Goal: Task Accomplishment & Management: Use online tool/utility

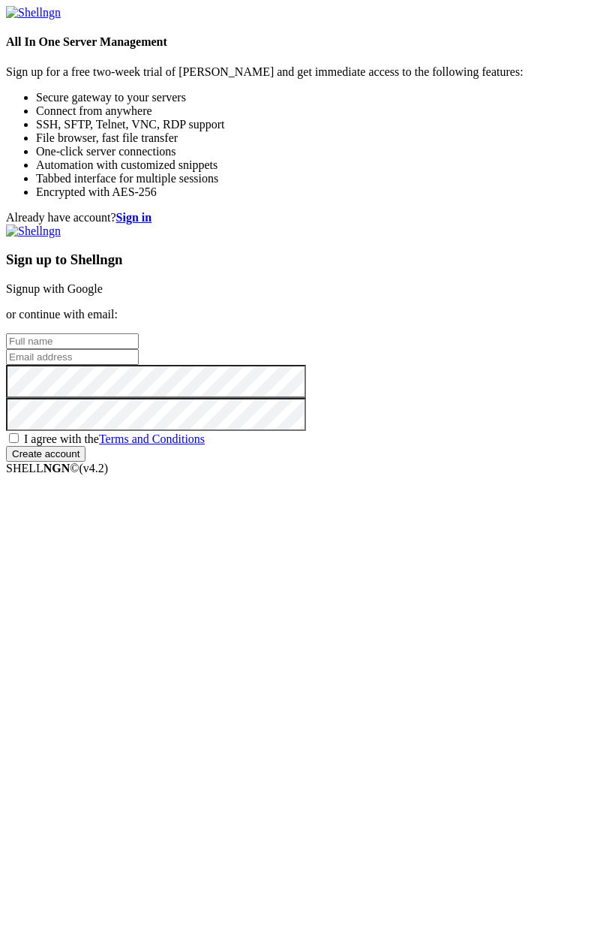
click at [103, 295] on link "Signup with Google" at bounding box center [54, 288] width 97 height 13
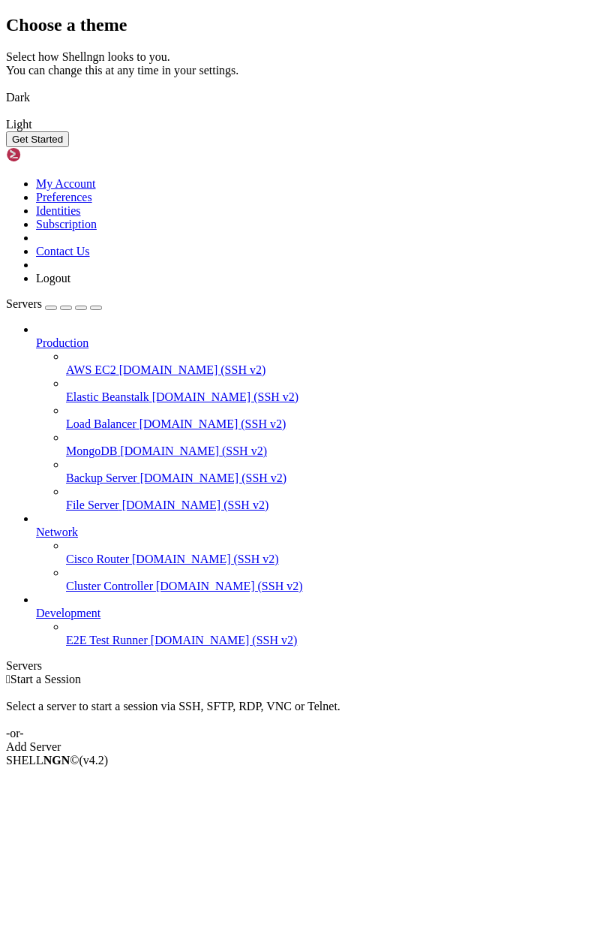
click at [6, 88] on img at bounding box center [6, 88] width 0 height 0
click at [69, 147] on button "Get Started" at bounding box center [37, 139] width 63 height 16
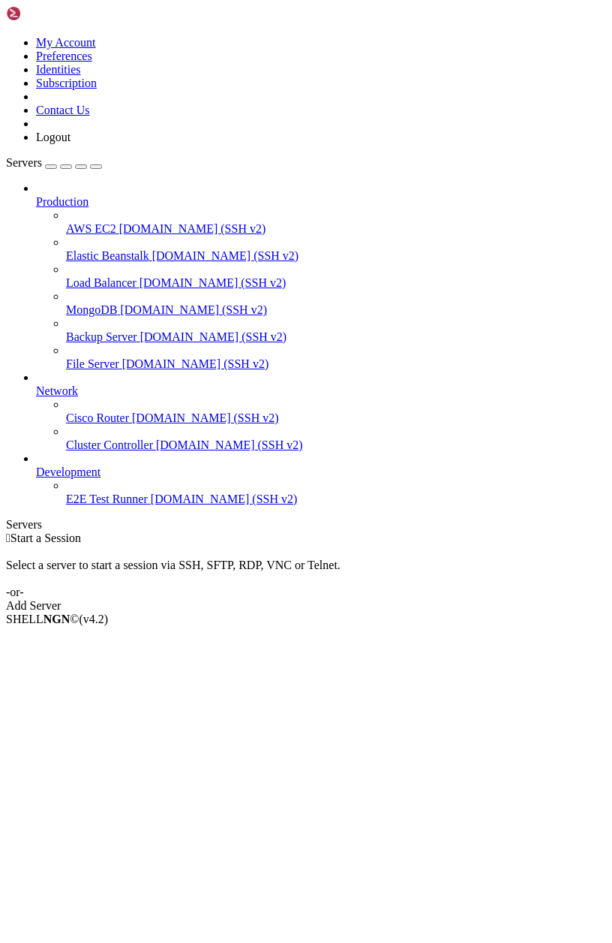
click at [110, 222] on span "AWS EC2" at bounding box center [91, 228] width 50 height 13
click at [404, 599] on div "Add Server" at bounding box center [306, 606] width 600 height 14
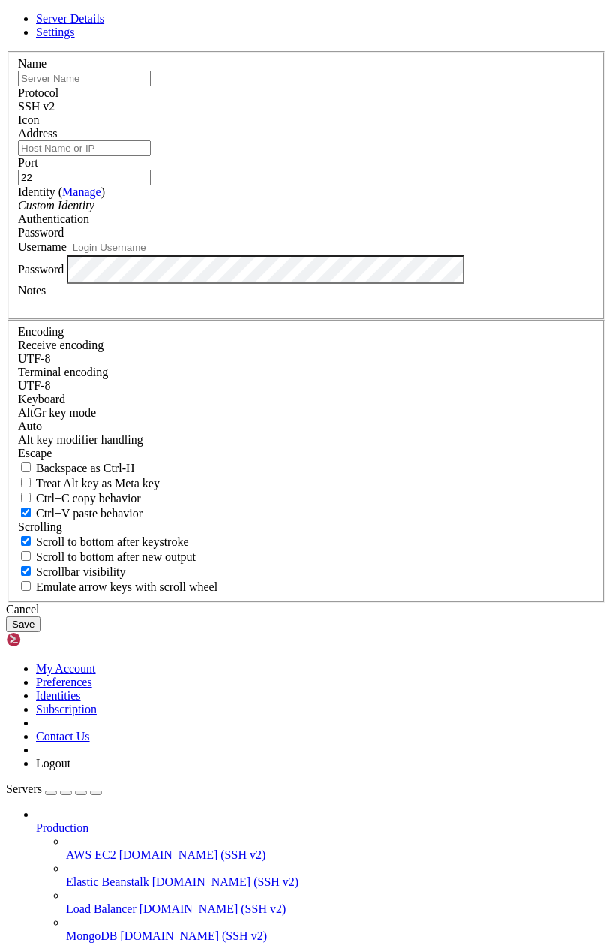
click at [251, 86] on div "Name" at bounding box center [306, 71] width 576 height 29
click at [151, 86] on input "text" at bounding box center [84, 79] width 133 height 16
type input "ㅈ"
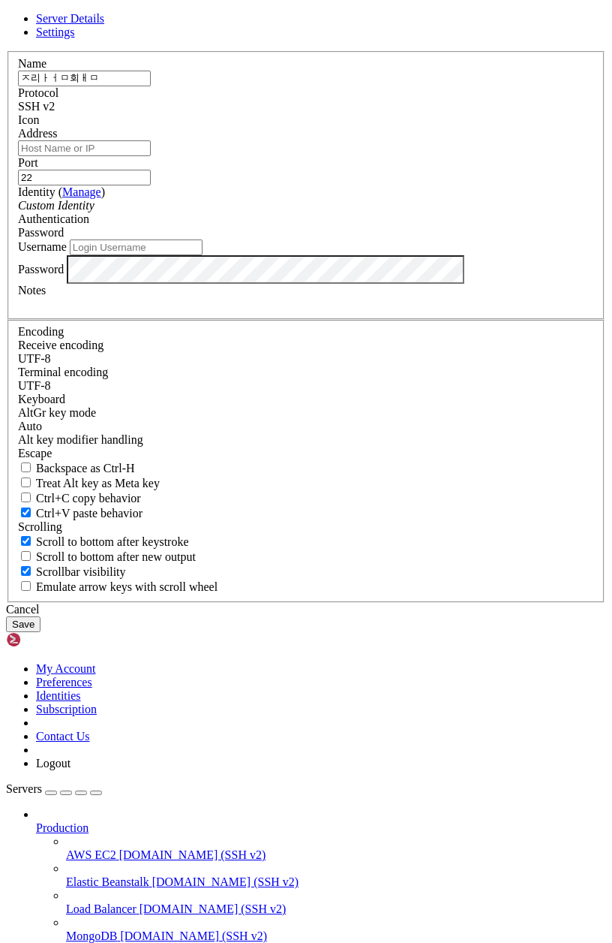
type input "ㅈ리ㅏㅓㅁ회ㅐㅁ"
click at [151, 156] on input "Address" at bounding box center [84, 148] width 133 height 16
click at [151, 156] on input "192.168.75" at bounding box center [84, 148] width 133 height 16
type input "[TECHNICAL_ID]"
click at [421, 239] on div "Password" at bounding box center [306, 233] width 576 height 14
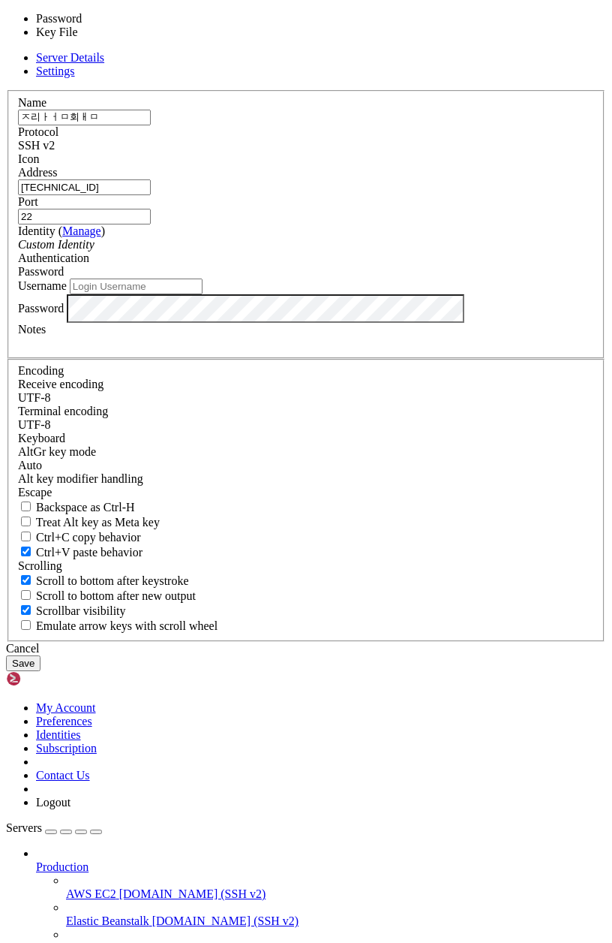
click at [420, 278] on div "Password" at bounding box center [306, 272] width 576 height 14
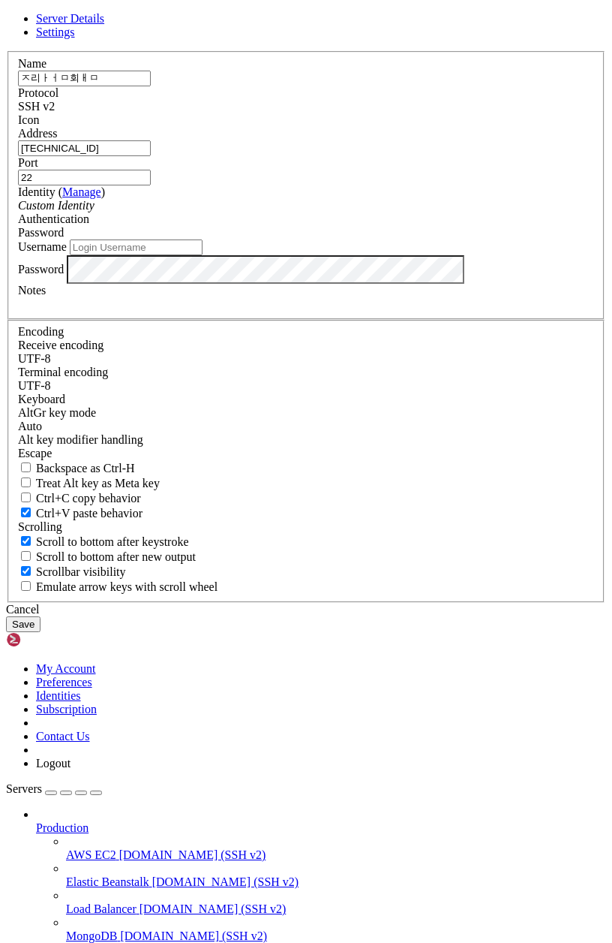
click at [203, 255] on input "Username" at bounding box center [136, 247] width 133 height 16
type input "ㅈ"
type input "admin"
click at [41, 632] on button "Save" at bounding box center [23, 624] width 35 height 16
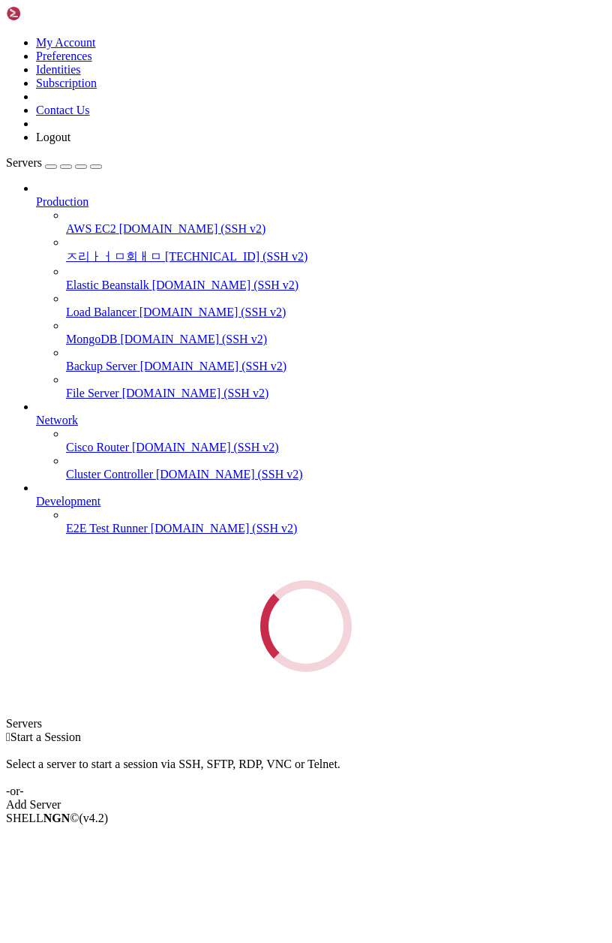
click at [482, 730] on div " Start a Session Select a server to start a session via SSH, SFTP, RDP, VNC or…" at bounding box center [306, 770] width 600 height 81
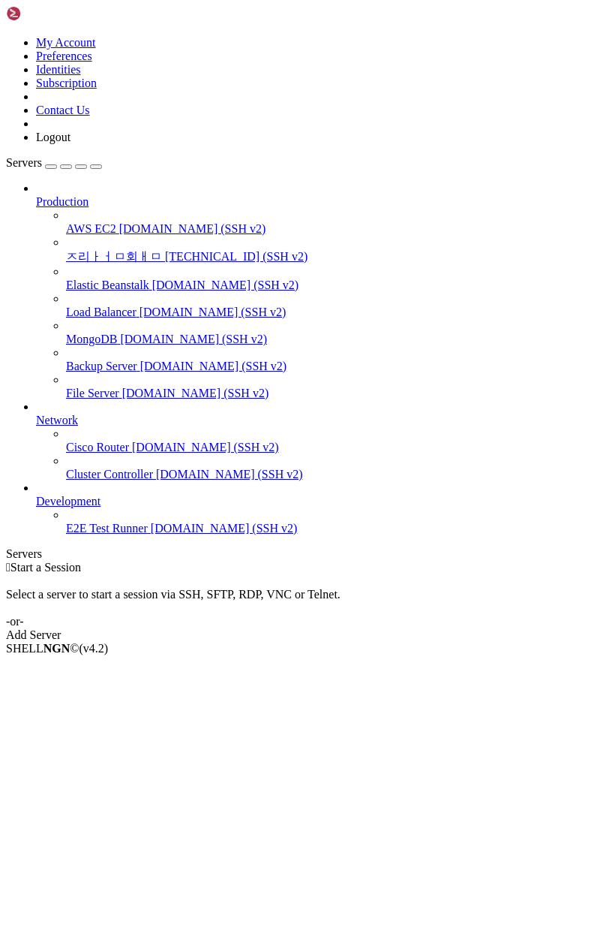
click at [478, 642] on div " Start a Session Select a server to start a session via SSH, SFTP, RDP, VNC or…" at bounding box center [306, 601] width 600 height 81
click at [468, 642] on div " Start a Session Select a server to start a session via SSH, SFTP, RDP, VNC or…" at bounding box center [306, 601] width 600 height 81
click at [221, 606] on div " Start a Session Select a server to start a session via SSH, SFTP, RDP, VNC or…" at bounding box center [306, 601] width 600 height 81
click at [86, 250] on span "ㅈ리ㅏㅓㅁ회ㅐㅁ" at bounding box center [114, 256] width 96 height 13
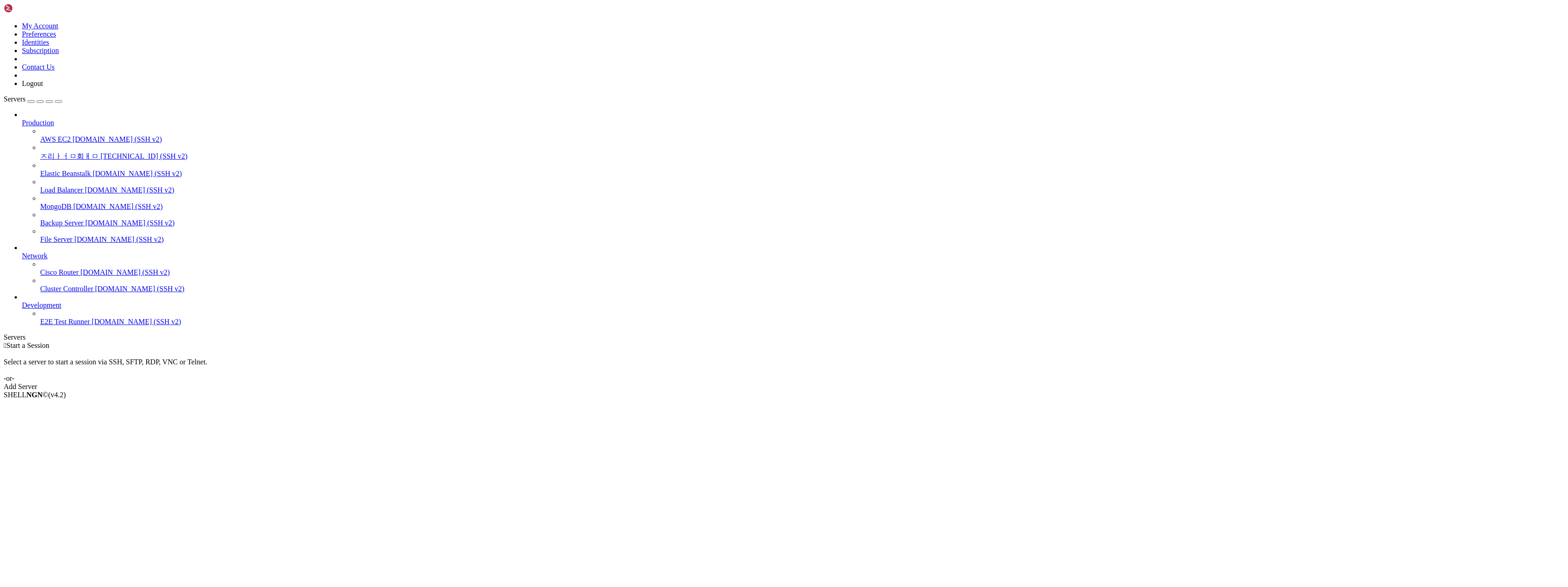
click at [63, 152] on span "ㅈ리ㅏㅓㅁ회ㅐㅁ" at bounding box center [69, 156] width 58 height 8
click at [93, 406] on li "Connect" at bounding box center [63, 410] width 83 height 9
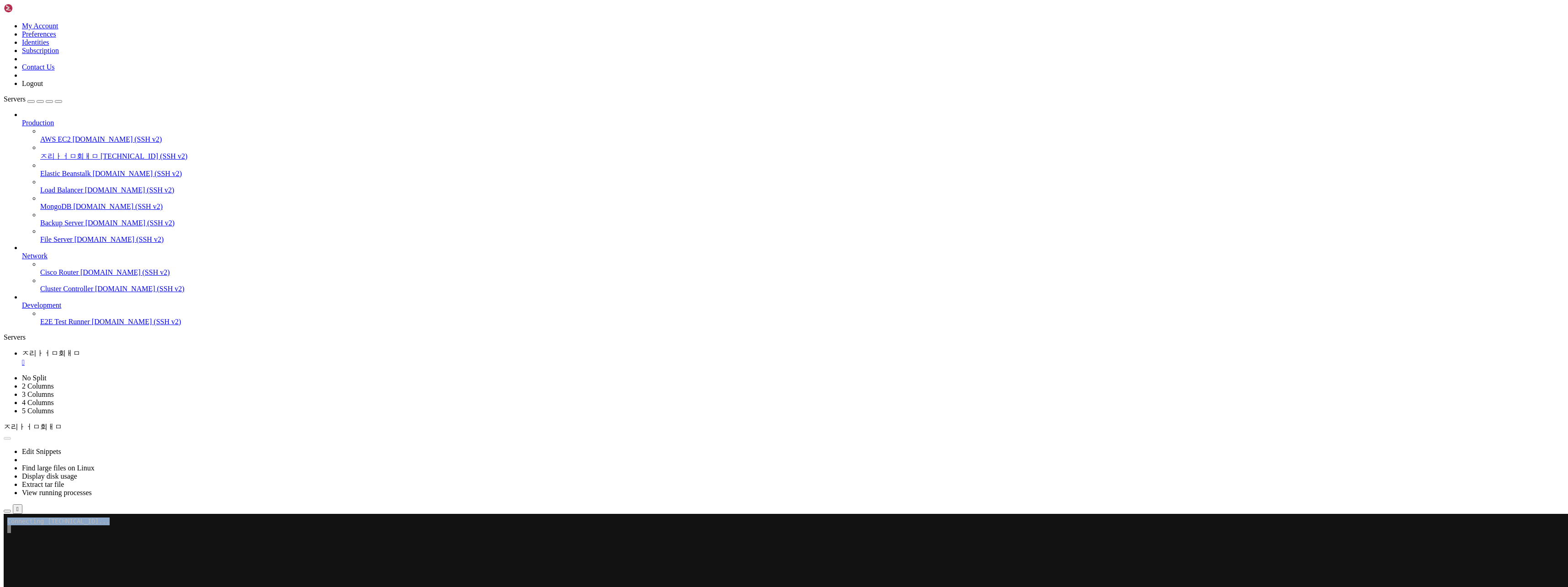
drag, startPoint x: 138, startPoint y: 528, endPoint x: 113, endPoint y: 571, distance: 49.7
click html "Page up Connecting [TECHNICAL_ID]... Page down Options 0/0"
copy div "Connecting [TECHNICAL_ID]..."
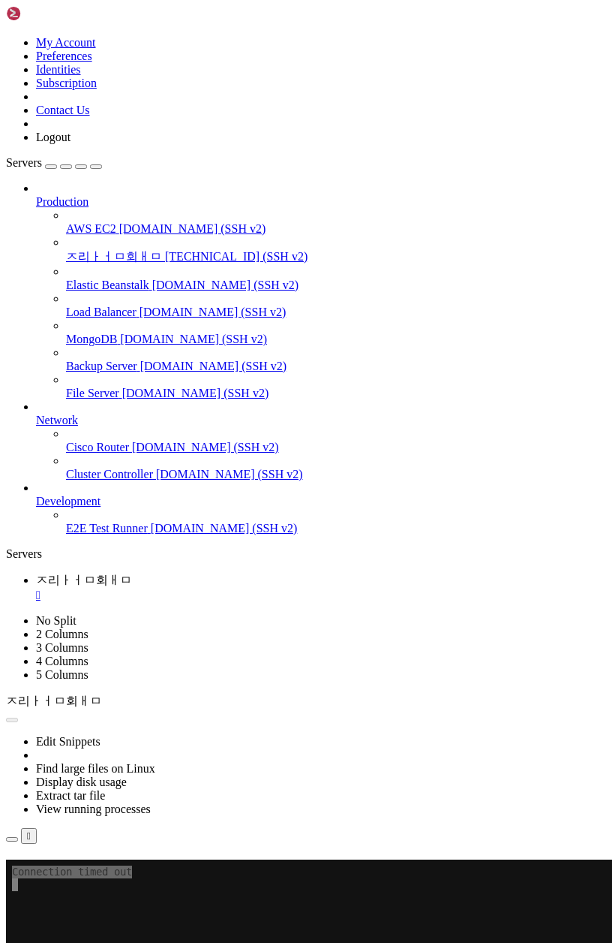
drag, startPoint x: 403, startPoint y: 180, endPoint x: 214, endPoint y: 111, distance: 201.4
click at [66, 873] on button "Reconnect" at bounding box center [36, 881] width 60 height 16
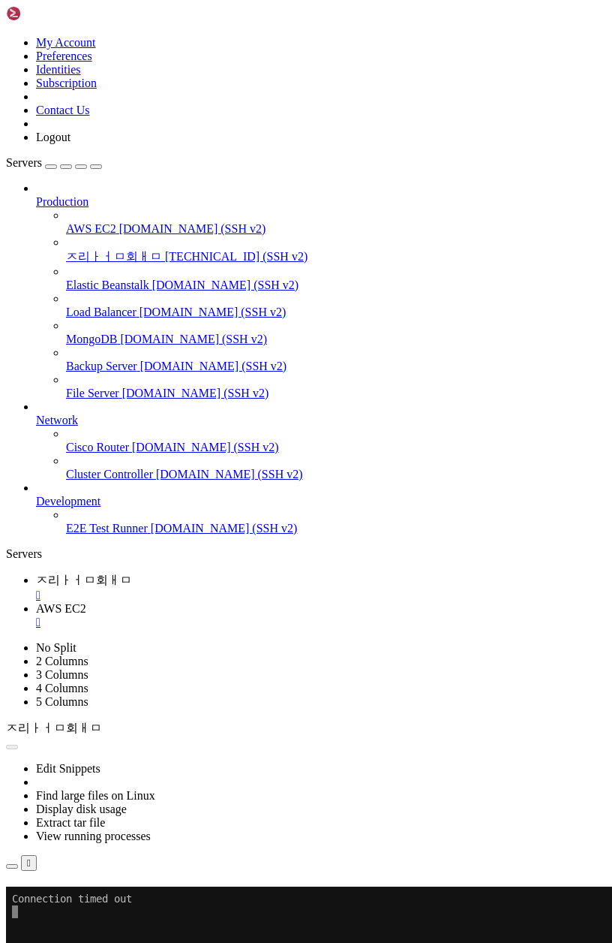
drag, startPoint x: 285, startPoint y: 7, endPoint x: 308, endPoint y: 17, distance: 24.5
click at [287, 573] on link "ㅈ리ㅏㅓㅁ회ㅐㅁ " at bounding box center [321, 587] width 570 height 29
click at [305, 588] on div "" at bounding box center [321, 595] width 570 height 14
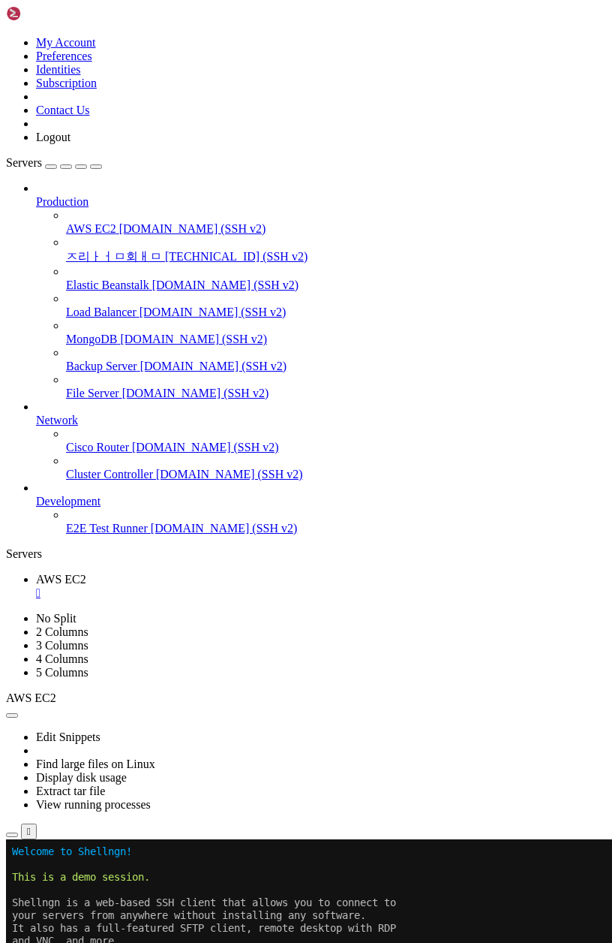
click at [165, 250] on span "[TECHNICAL_ID] (SSH v2)" at bounding box center [236, 256] width 143 height 13
click at [161, 918] on li "Open SFTP" at bounding box center [104, 925] width 137 height 14
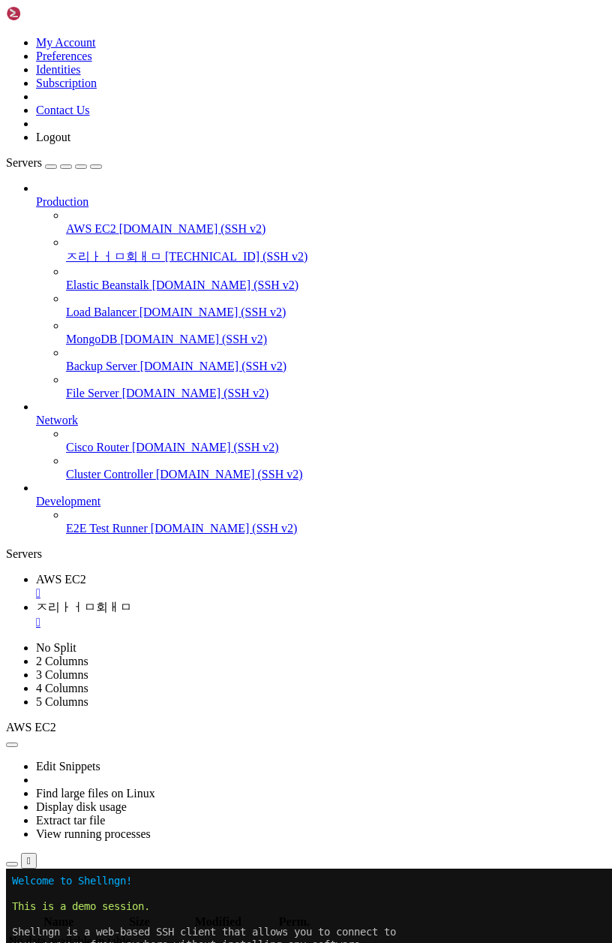
click at [396, 615] on div "" at bounding box center [321, 622] width 570 height 14
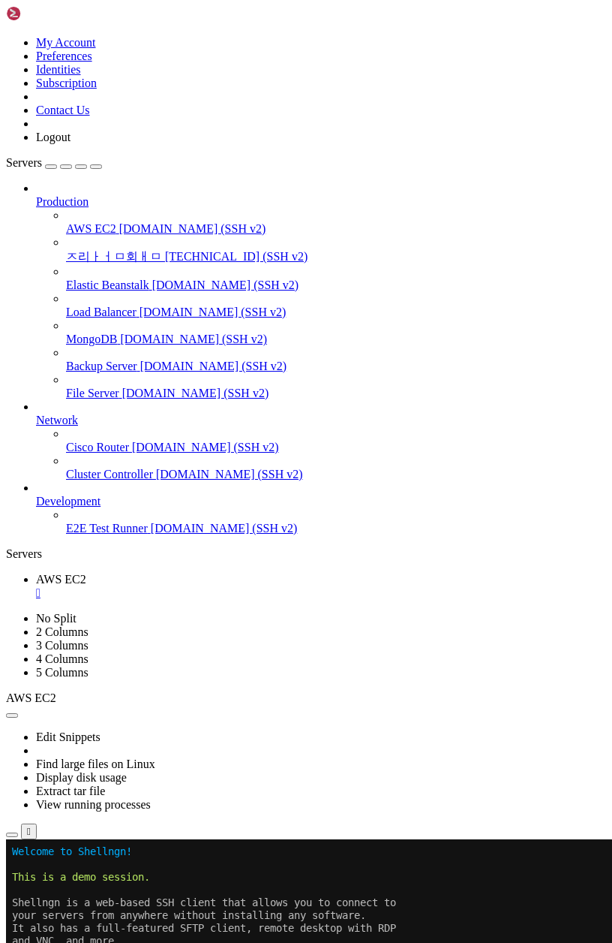
click at [269, 586] on div "" at bounding box center [321, 593] width 570 height 14
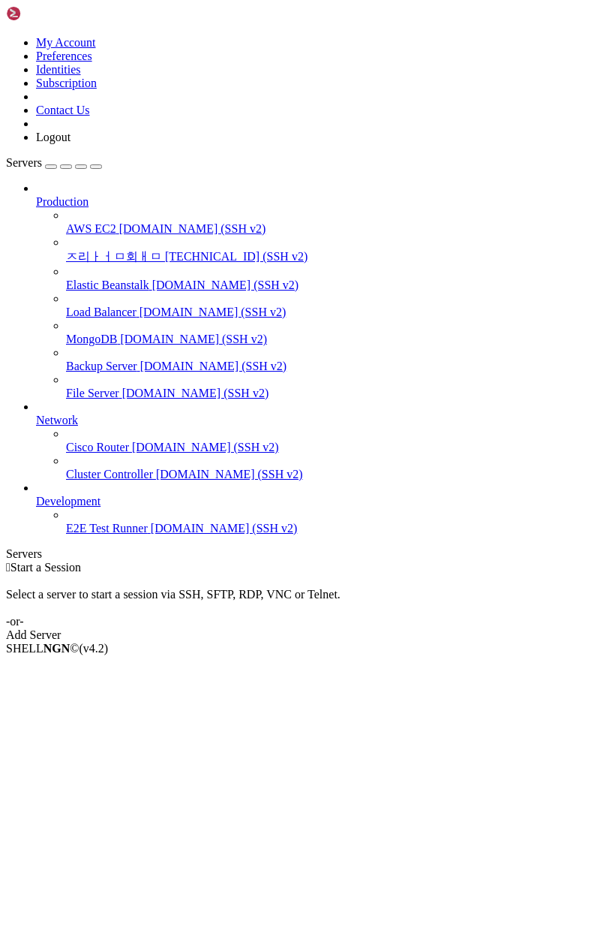
click at [414, 628] on div "Add Server" at bounding box center [306, 635] width 600 height 14
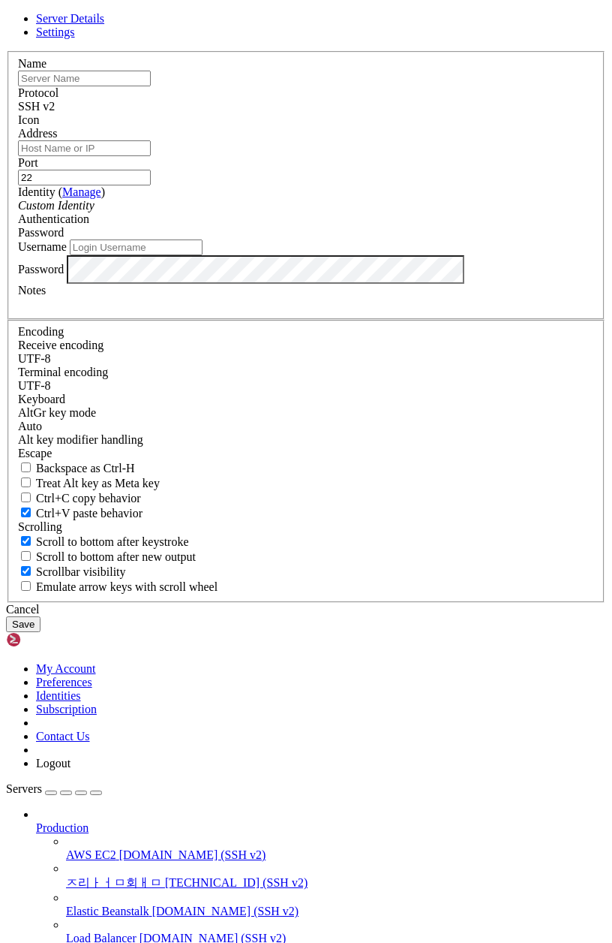
click at [151, 86] on input "text" at bounding box center [84, 79] width 133 height 16
type input "ㅈㅇㅁㅈ"
click at [151, 156] on input "Address" at bounding box center [84, 148] width 133 height 16
drag, startPoint x: 112, startPoint y: 300, endPoint x: 461, endPoint y: 633, distance: 482.6
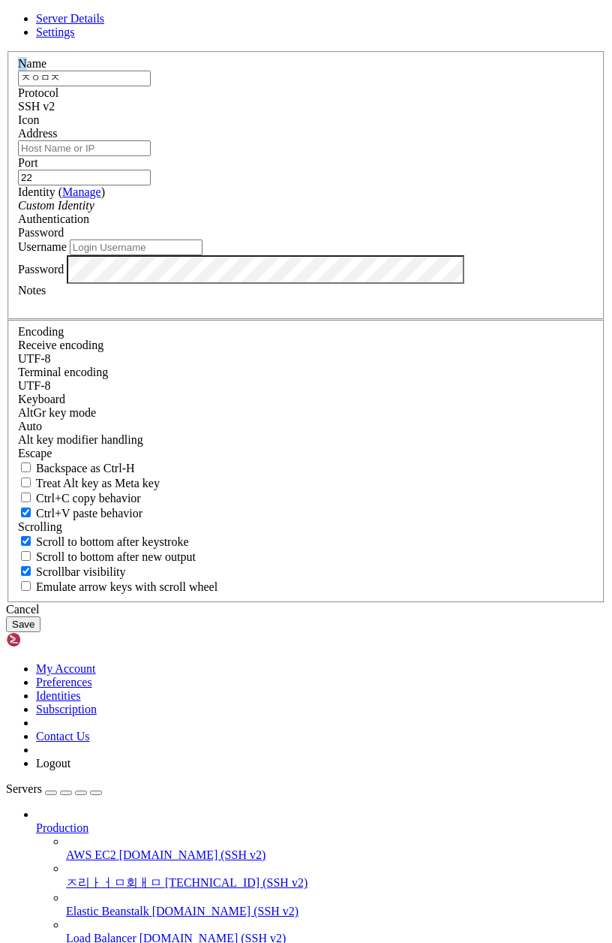
click at [461, 603] on div "Name ㅈㅇㅁㅈ Protocol SSH v2 Icon Address Port 22 (" at bounding box center [306, 327] width 600 height 552
drag, startPoint x: 461, startPoint y: 633, endPoint x: 167, endPoint y: 369, distance: 395.4
click at [167, 156] on div "Address" at bounding box center [306, 141] width 576 height 29
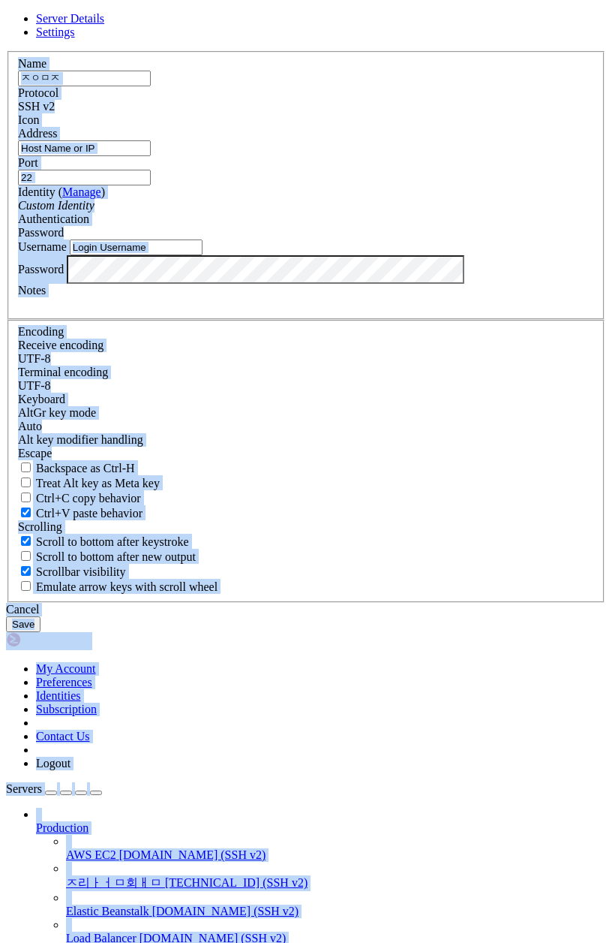
drag, startPoint x: 167, startPoint y: 369, endPoint x: 498, endPoint y: 679, distance: 454.0
click at [498, 632] on form "Server Details Settings Name ㅈㅇㅁㅈ Protocol SSH v2 Icon" at bounding box center [306, 322] width 600 height 620
copy div "Name Protocol SSH v2 Icon Address Port Identity ( Manage ) Custom Identity Auth…"
click at [151, 156] on input "Address" at bounding box center [84, 148] width 133 height 16
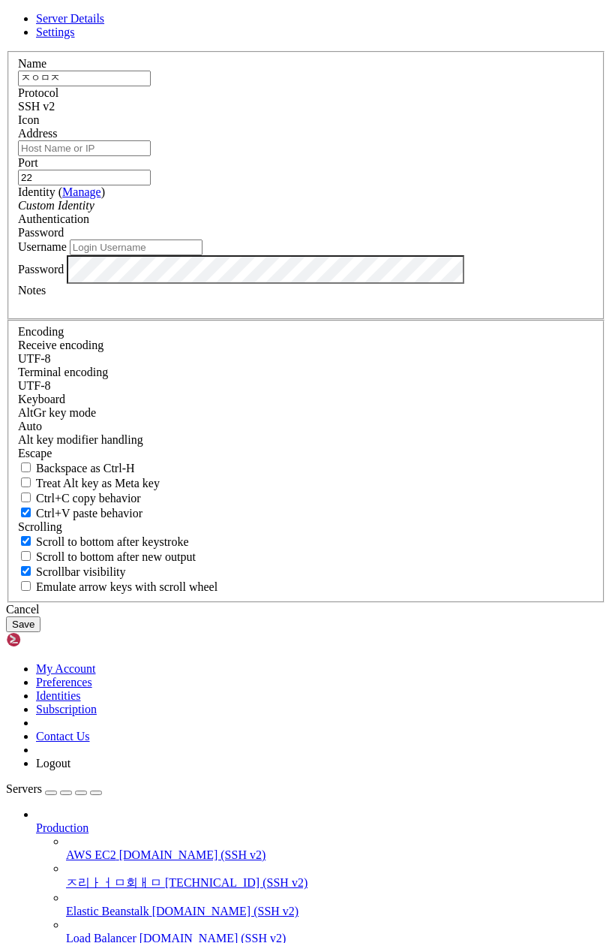
paste input "[TECHNICAL_ID]"
type input "[TECHNICAL_ID]"
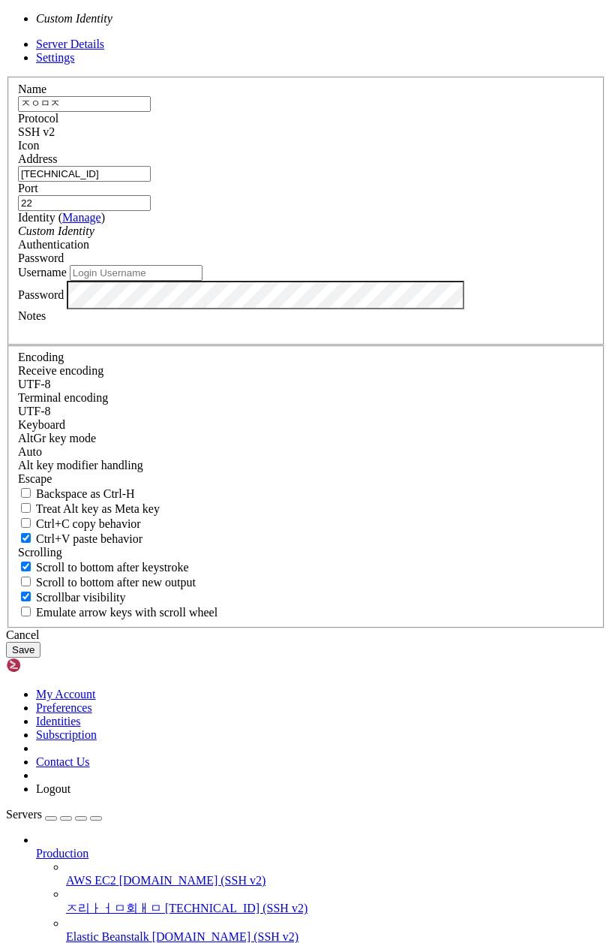
click at [228, 238] on div "Custom Identity" at bounding box center [306, 231] width 576 height 14
click at [284, 238] on div "Custom Identity" at bounding box center [306, 231] width 576 height 14
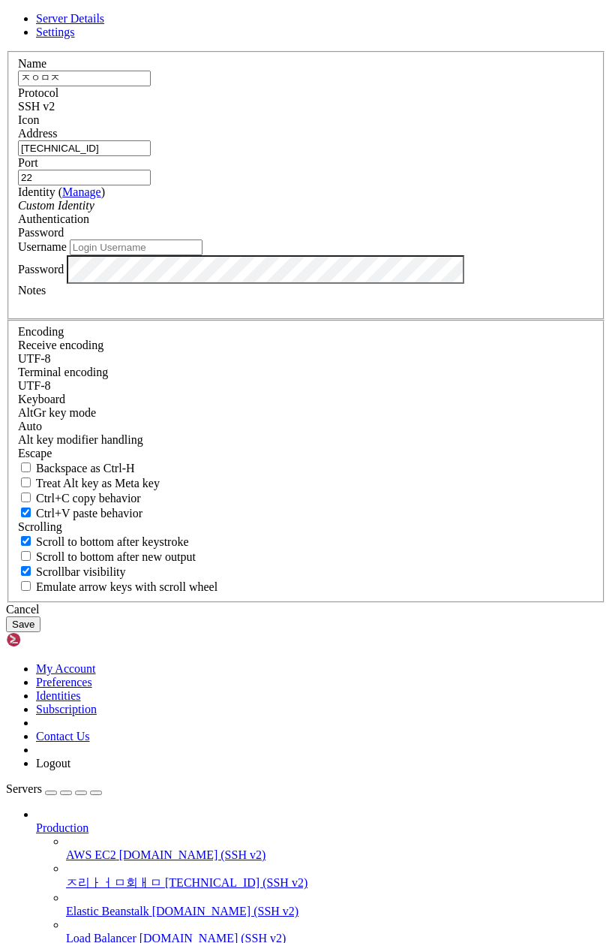
click at [203, 255] on input "Username" at bounding box center [136, 247] width 133 height 16
type input "ㅁ"
type input "admin"
click at [376, 113] on div "SSH v2" at bounding box center [306, 107] width 576 height 14
click at [394, 113] on div "SSH v2" at bounding box center [306, 107] width 576 height 14
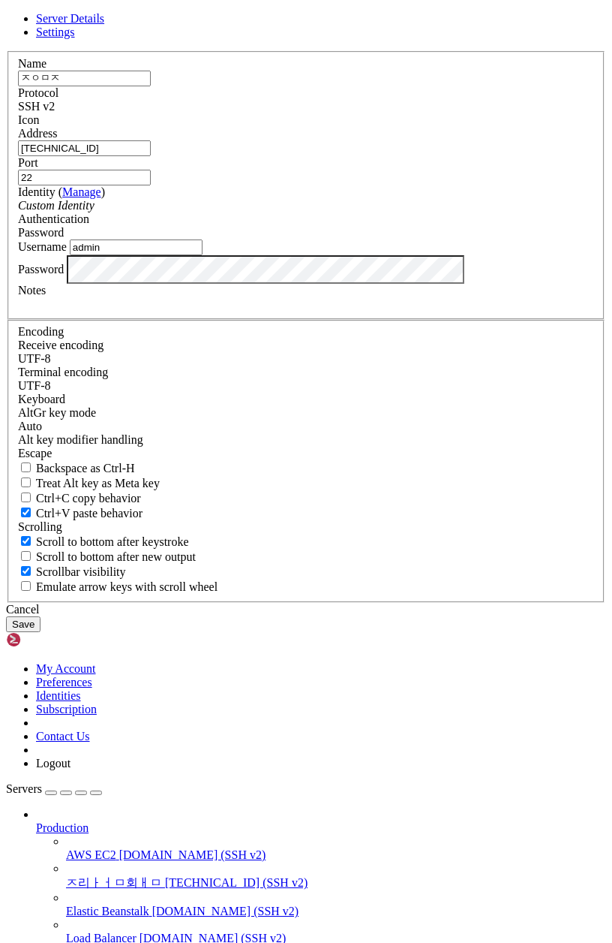
click at [41, 632] on button "Save" at bounding box center [23, 624] width 35 height 16
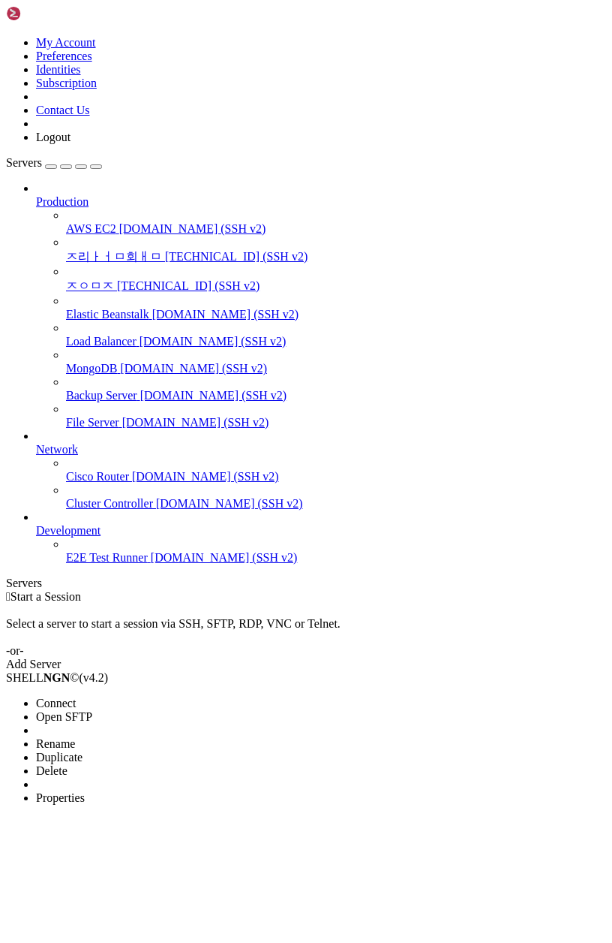
click at [173, 697] on li "Connect" at bounding box center [104, 704] width 137 height 14
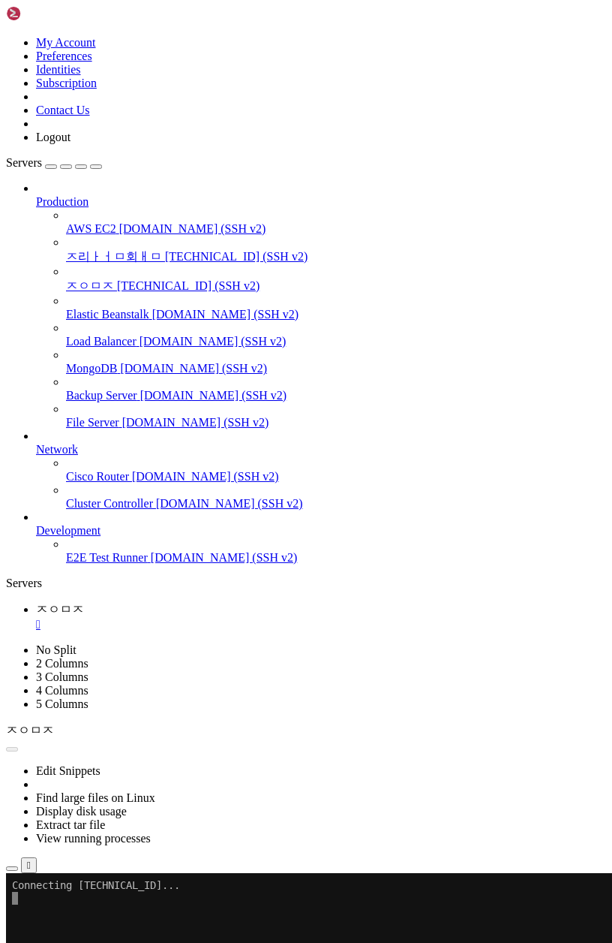
drag, startPoint x: 50, startPoint y: 922, endPoint x: 43, endPoint y: 874, distance: 48.6
click at [49, 892] on x-row at bounding box center [217, 898] width 411 height 13
click at [173, 939] on li "Reconnect" at bounding box center [104, 946] width 137 height 14
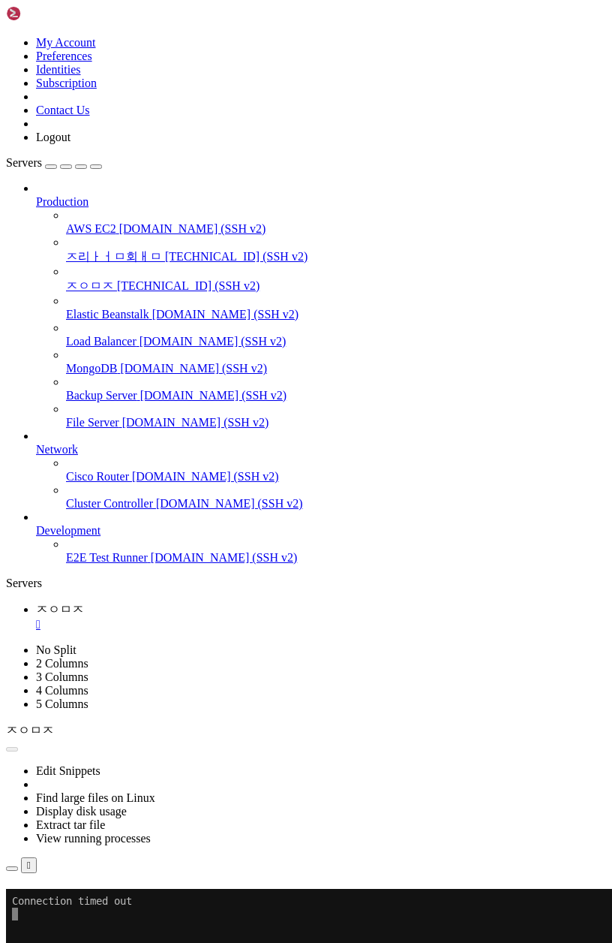
click at [66, 902] on button "Reconnect" at bounding box center [36, 910] width 60 height 16
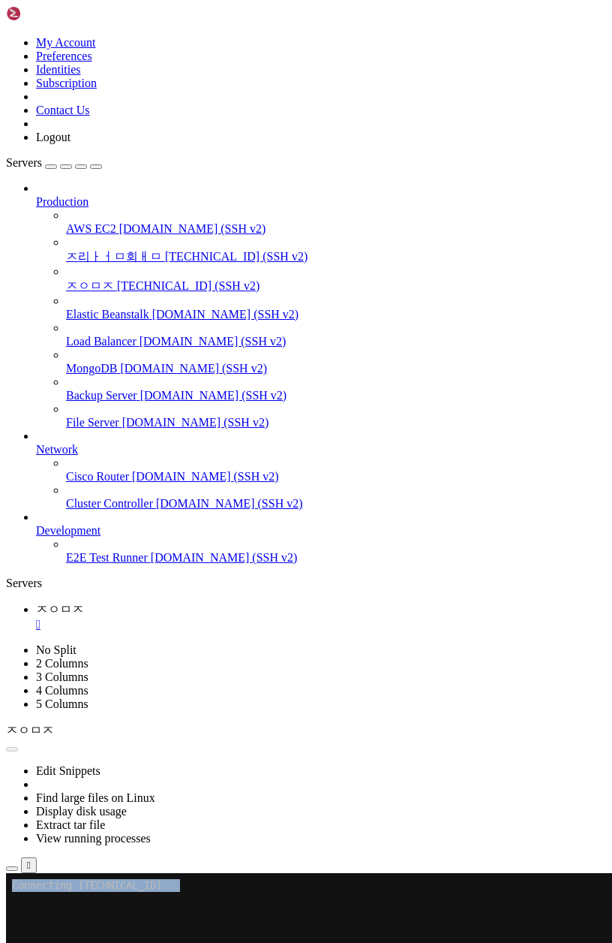
drag, startPoint x: 257, startPoint y: 953, endPoint x: 36, endPoint y: 914, distance: 224.1
click html "Page up Connecting [TECHNICAL_ID]... Page down Options 0/0"
copy div "Connecting [TECHNICAL_ID]..."
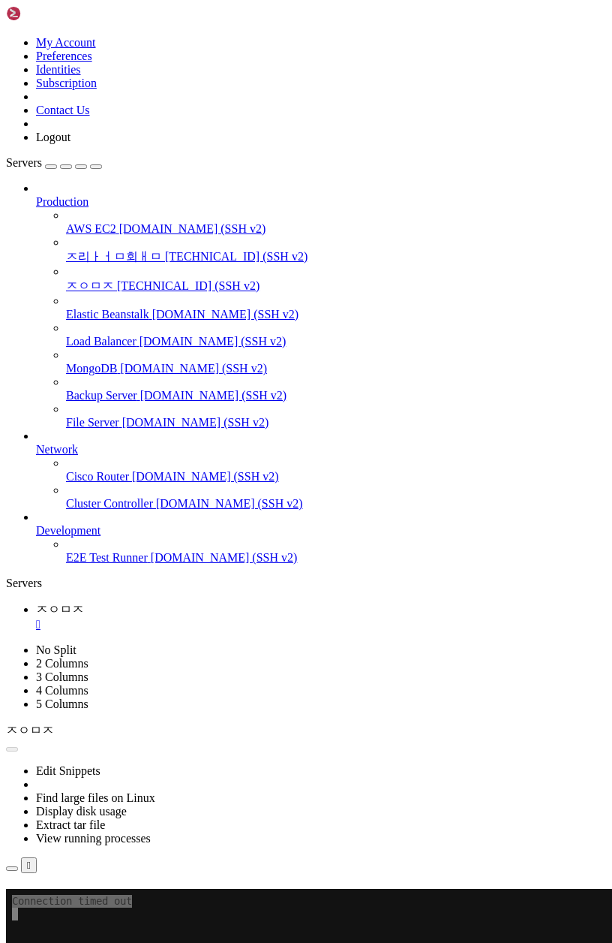
click at [66, 902] on button "Reconnect" at bounding box center [36, 910] width 60 height 16
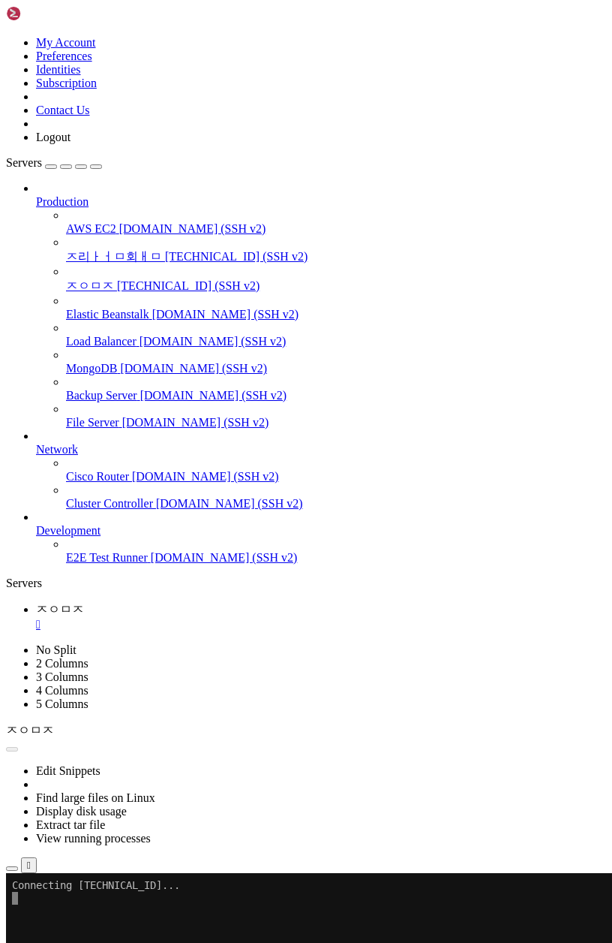
drag, startPoint x: 158, startPoint y: 1111, endPoint x: 146, endPoint y: 1103, distance: 14.2
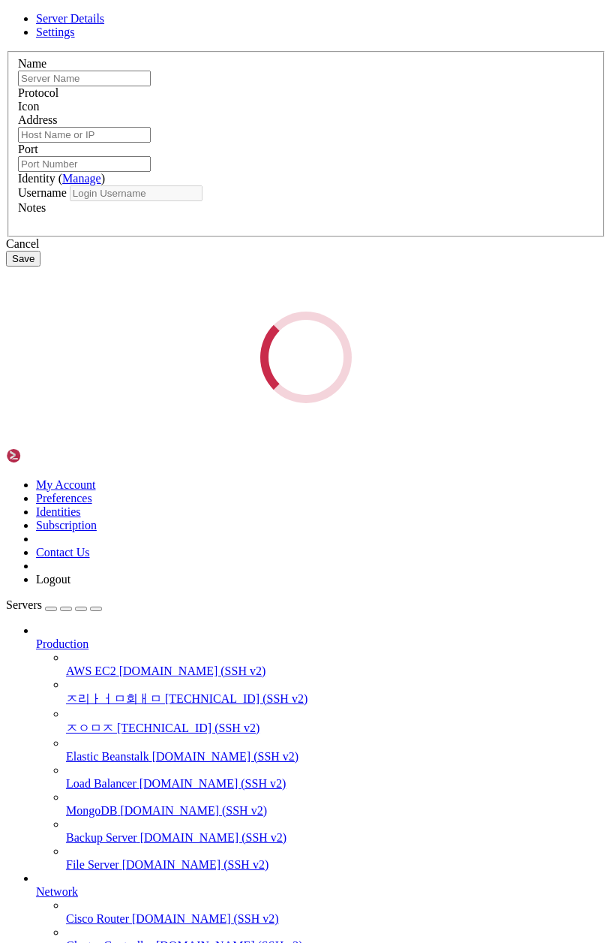
type input "ㅈㅇㅁㅈ"
type input "[TECHNICAL_ID]"
type input "22"
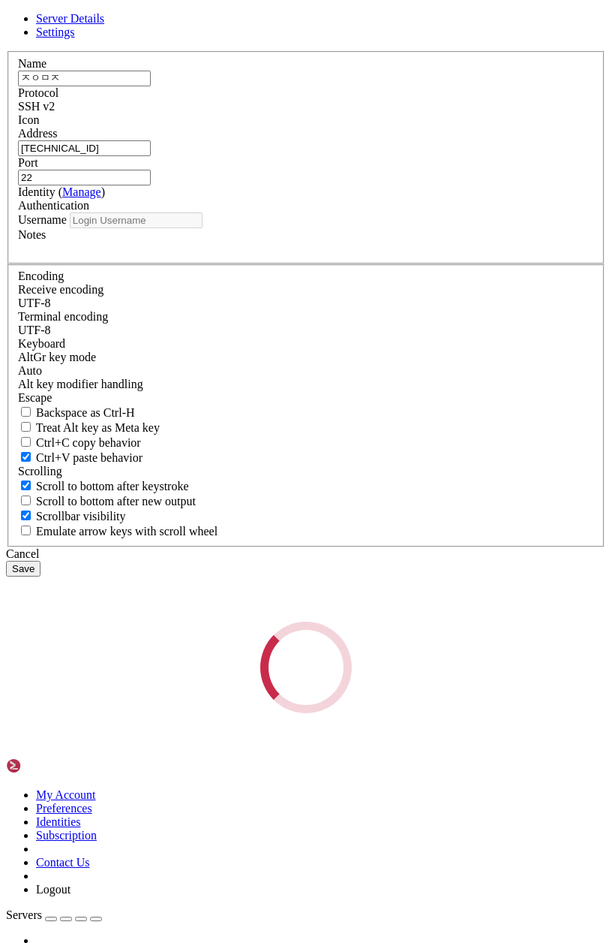
type input "admin"
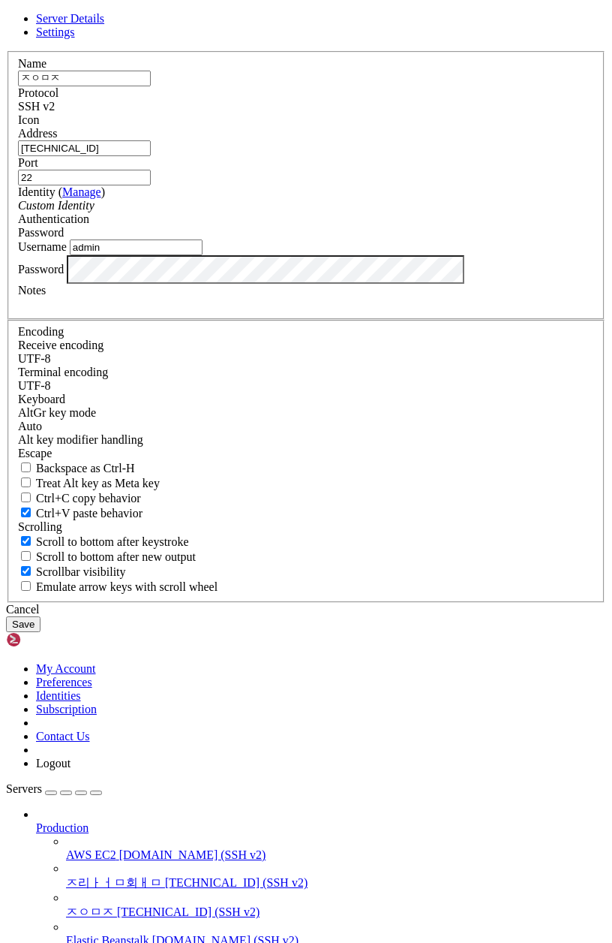
click at [409, 185] on div "Port 22" at bounding box center [306, 170] width 576 height 29
click at [151, 185] on input "22" at bounding box center [84, 178] width 133 height 16
type input "2"
click at [408, 113] on div "Protocol SSH v2" at bounding box center [306, 99] width 576 height 27
click at [412, 113] on div "SSH v2" at bounding box center [306, 107] width 576 height 14
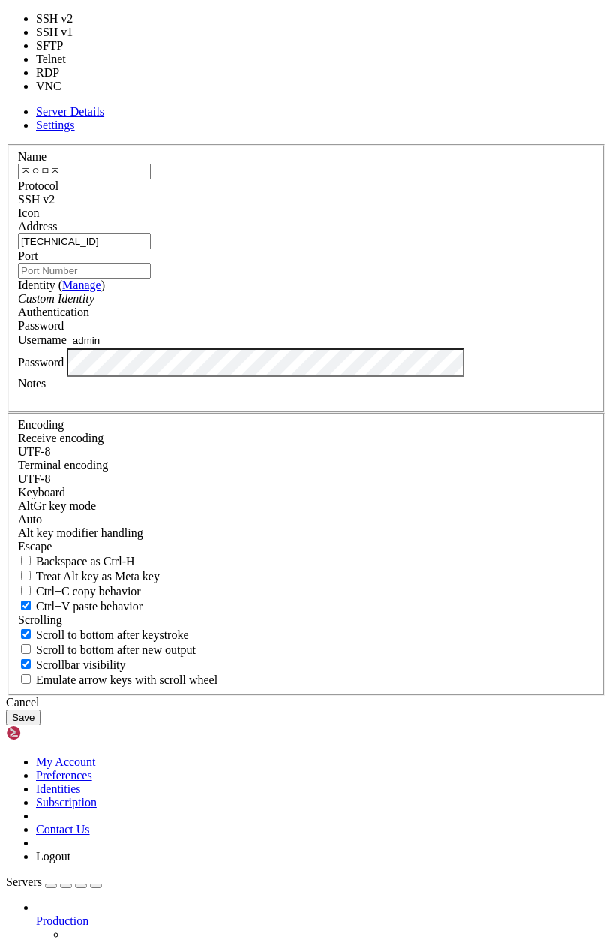
type input "23"
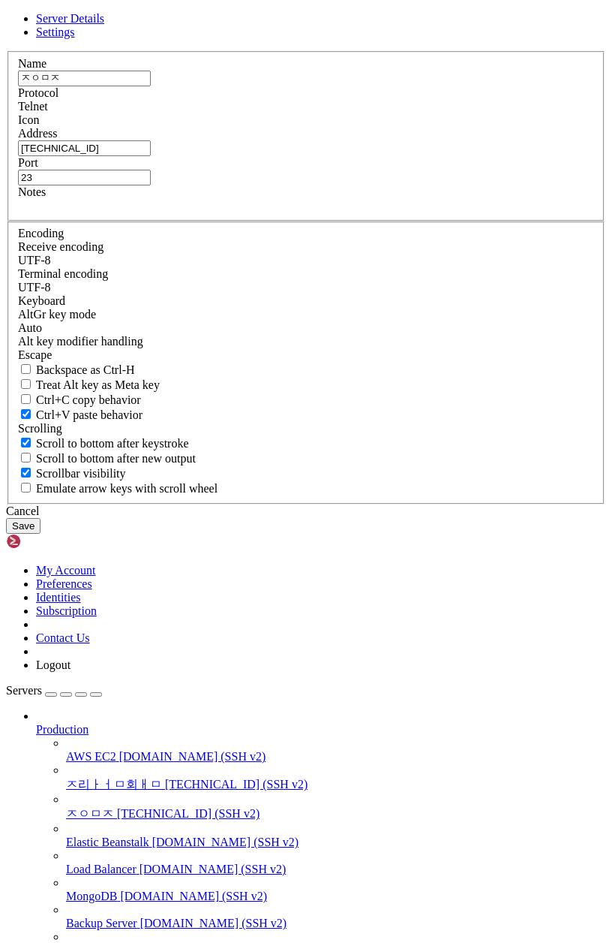
click at [41, 534] on button "Save" at bounding box center [23, 526] width 35 height 16
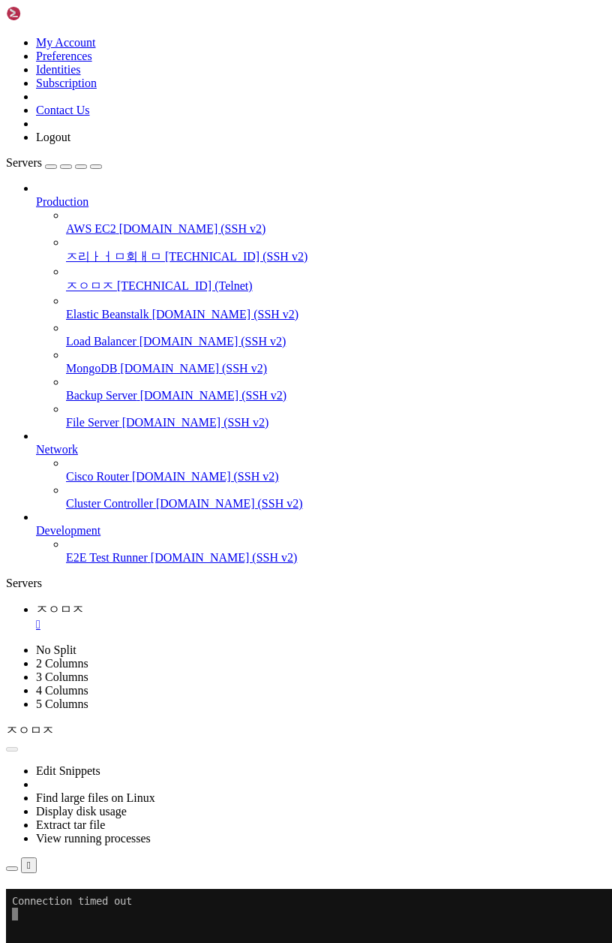
click at [66, 902] on button "Reconnect" at bounding box center [36, 910] width 60 height 16
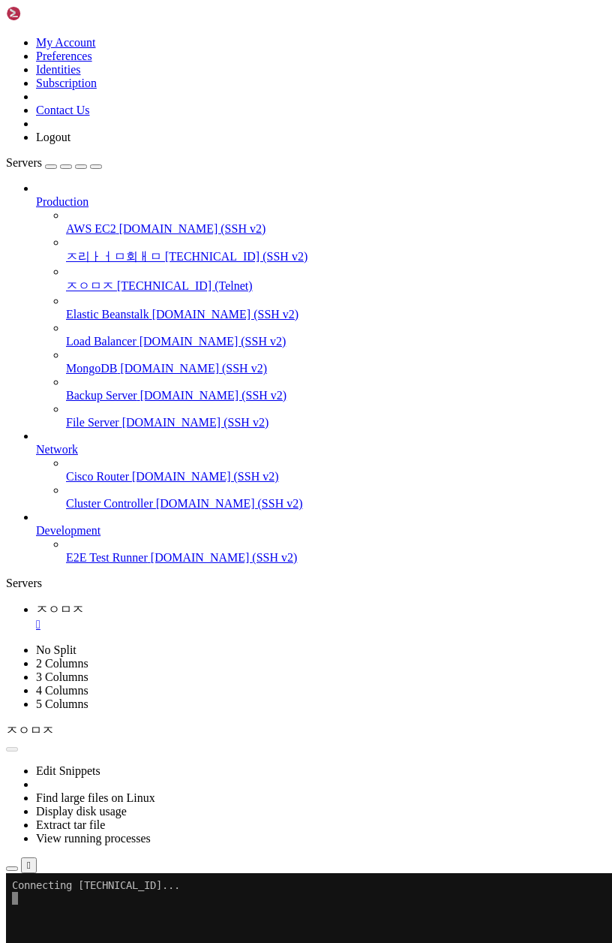
click at [6, 873] on icon at bounding box center [6, 873] width 0 height 0
click at [31, 859] on div "" at bounding box center [29, 864] width 4 height 11
click at [12, 868] on icon "button" at bounding box center [12, 868] width 0 height 0
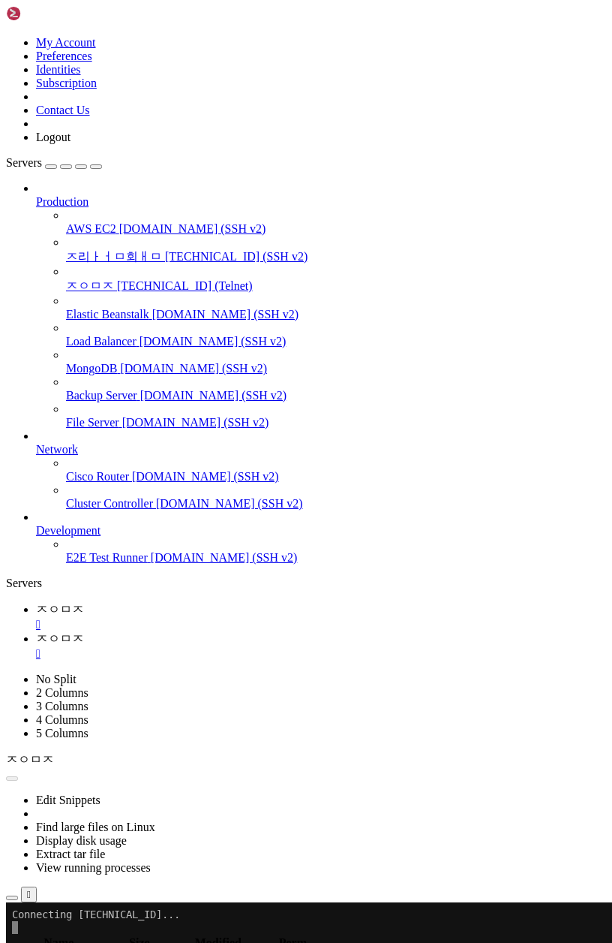
click at [84, 603] on span "ㅈㅇㅁㅈ" at bounding box center [60, 609] width 48 height 13
click at [358, 647] on div "" at bounding box center [321, 654] width 570 height 14
